Goal: Navigation & Orientation: Find specific page/section

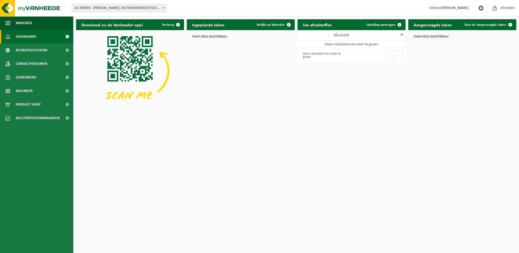
click at [163, 8] on b at bounding box center [164, 7] width 2 height 1
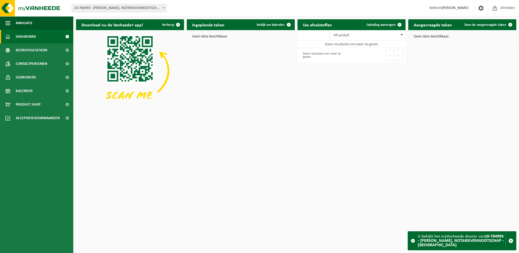
click at [164, 7] on span at bounding box center [163, 7] width 5 height 7
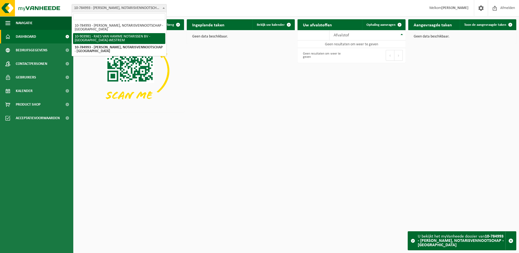
select select "121500"
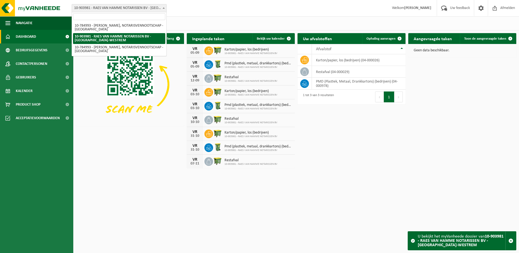
click at [163, 8] on b at bounding box center [164, 7] width 2 height 1
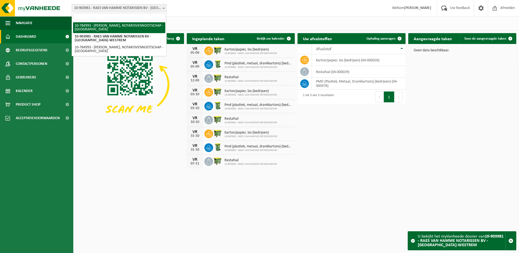
select select "28516"
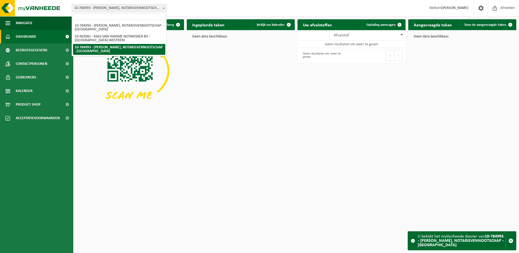
click at [162, 8] on span at bounding box center [163, 7] width 5 height 7
click at [161, 7] on span "10-784993 - [PERSON_NAME], NOTARISVENNOOTSCHAP - [GEOGRAPHIC_DATA]" at bounding box center [119, 8] width 95 height 8
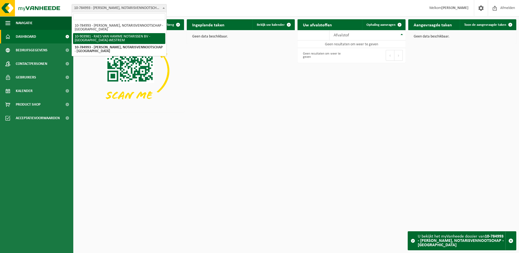
select select "121500"
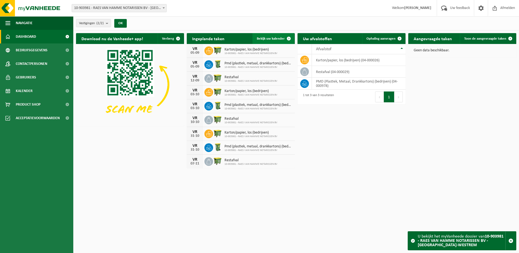
click at [288, 39] on span at bounding box center [288, 38] width 11 height 11
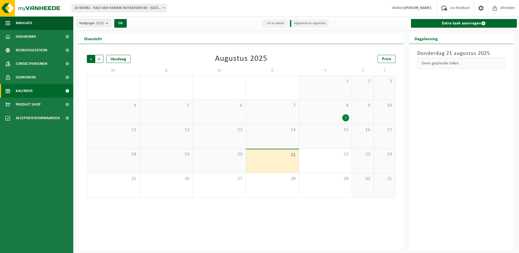
click at [102, 58] on span "Volgende" at bounding box center [99, 59] width 8 height 8
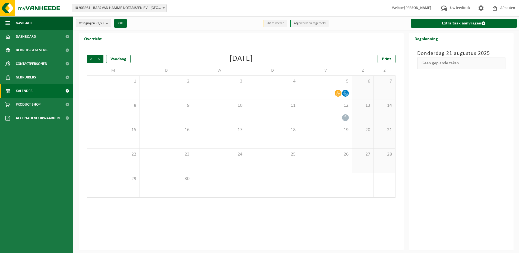
click at [86, 57] on div "Vorige Volgende Vandaag September 2025 Print M D W D V Z Z 1 2 3 4 5 6 7 8 9 10…" at bounding box center [241, 126] width 314 height 154
click at [88, 59] on span "Vorige" at bounding box center [91, 59] width 8 height 8
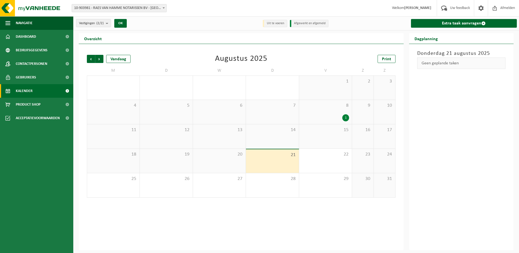
click at [88, 59] on span "Vorige" at bounding box center [91, 59] width 8 height 8
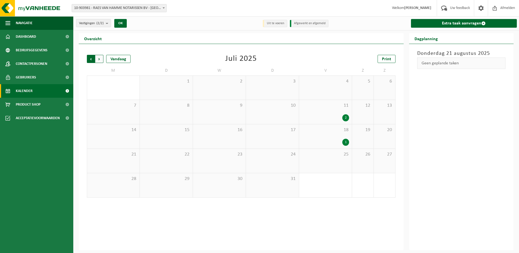
click at [98, 58] on span "Volgende" at bounding box center [99, 59] width 8 height 8
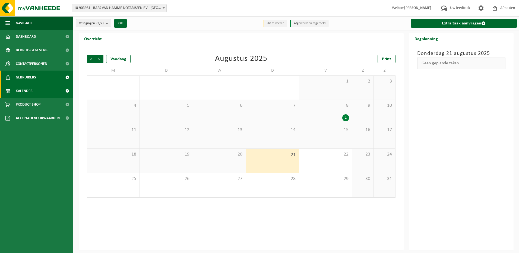
click at [30, 79] on span "Gebruikers" at bounding box center [26, 78] width 20 height 14
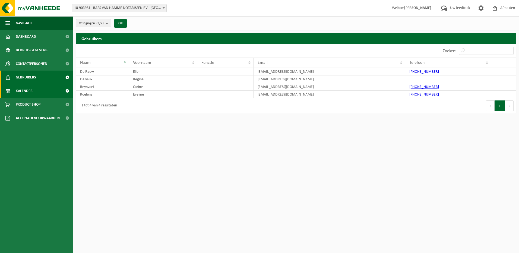
click at [21, 89] on span "Kalender" at bounding box center [24, 91] width 17 height 14
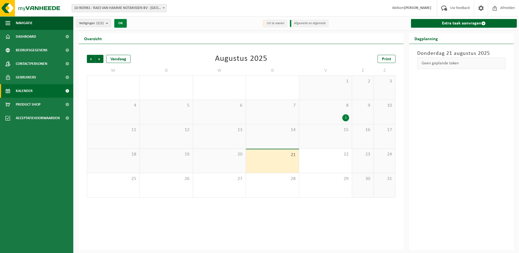
click at [118, 22] on button "OK" at bounding box center [120, 23] width 12 height 9
